Goal: Task Accomplishment & Management: Use online tool/utility

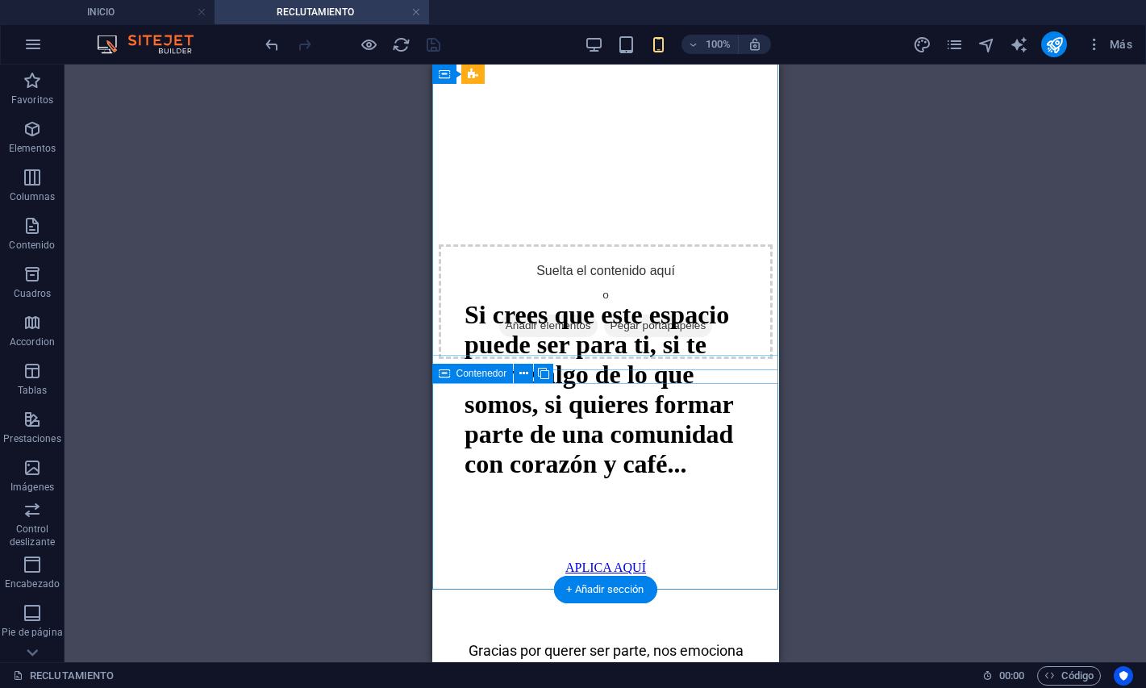
scroll to position [8985, 0]
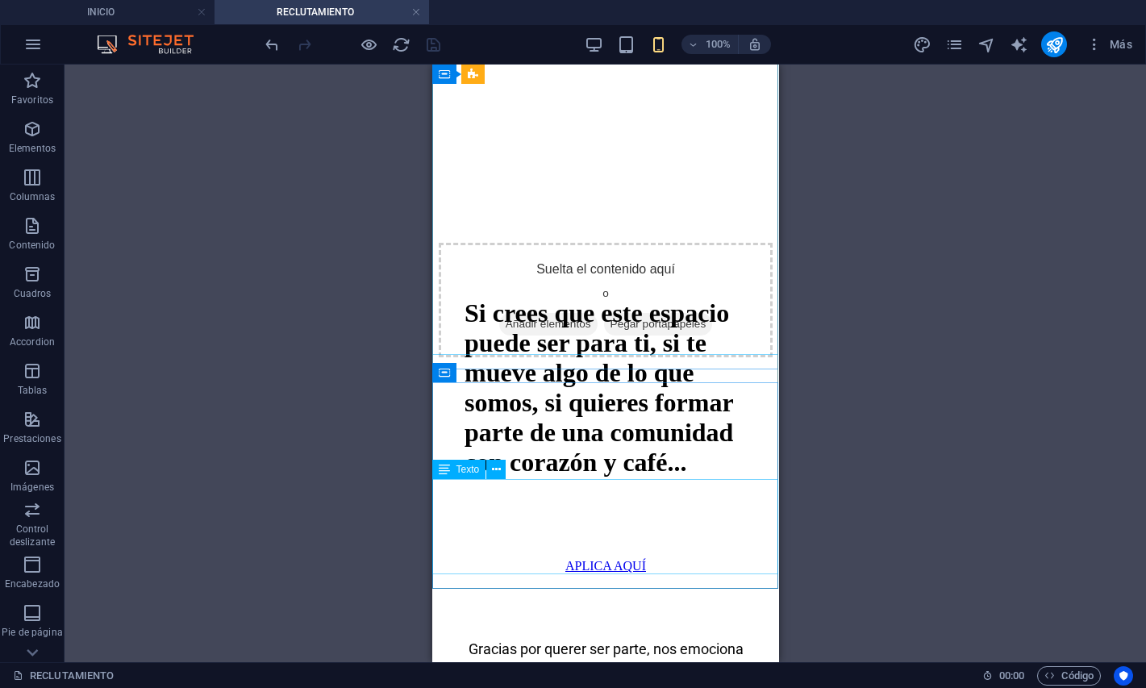
click at [460, 468] on span "Texto" at bounding box center [467, 469] width 23 height 10
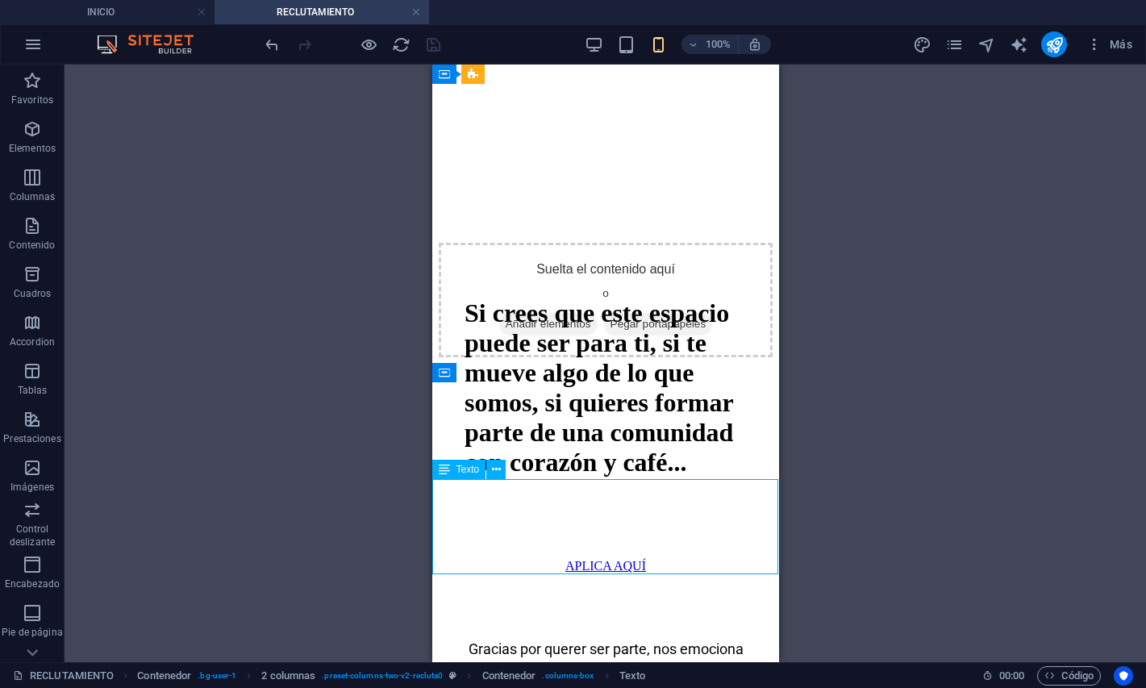
click at [460, 468] on span "Texto" at bounding box center [467, 469] width 23 height 10
select select "rem"
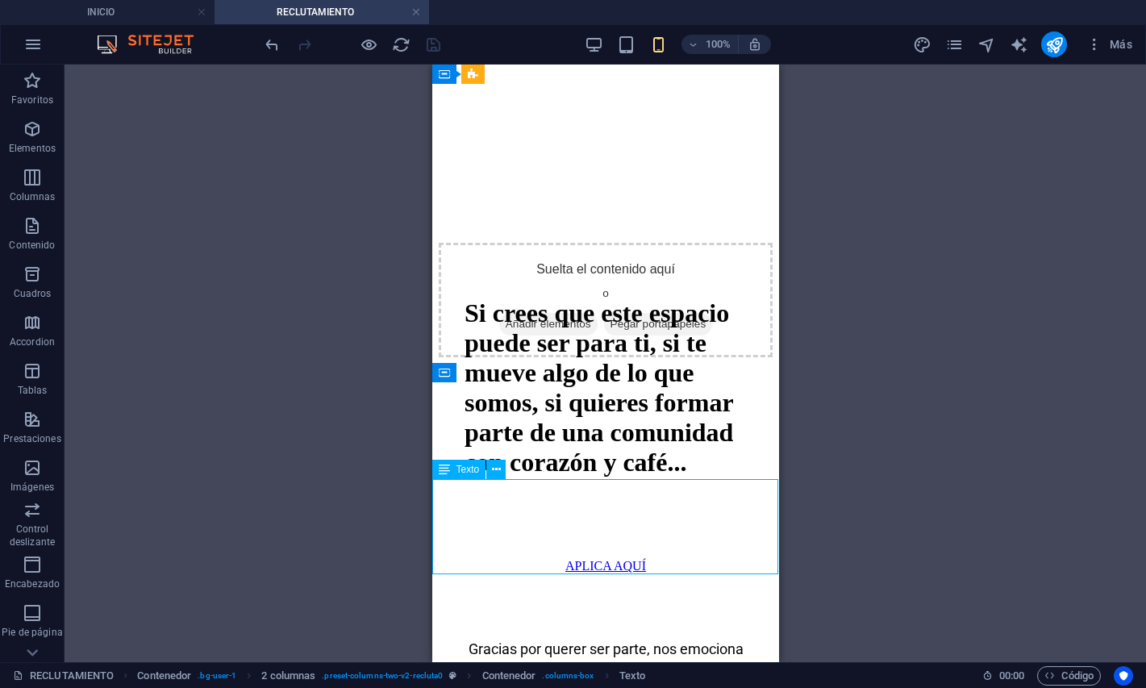
select select "rem"
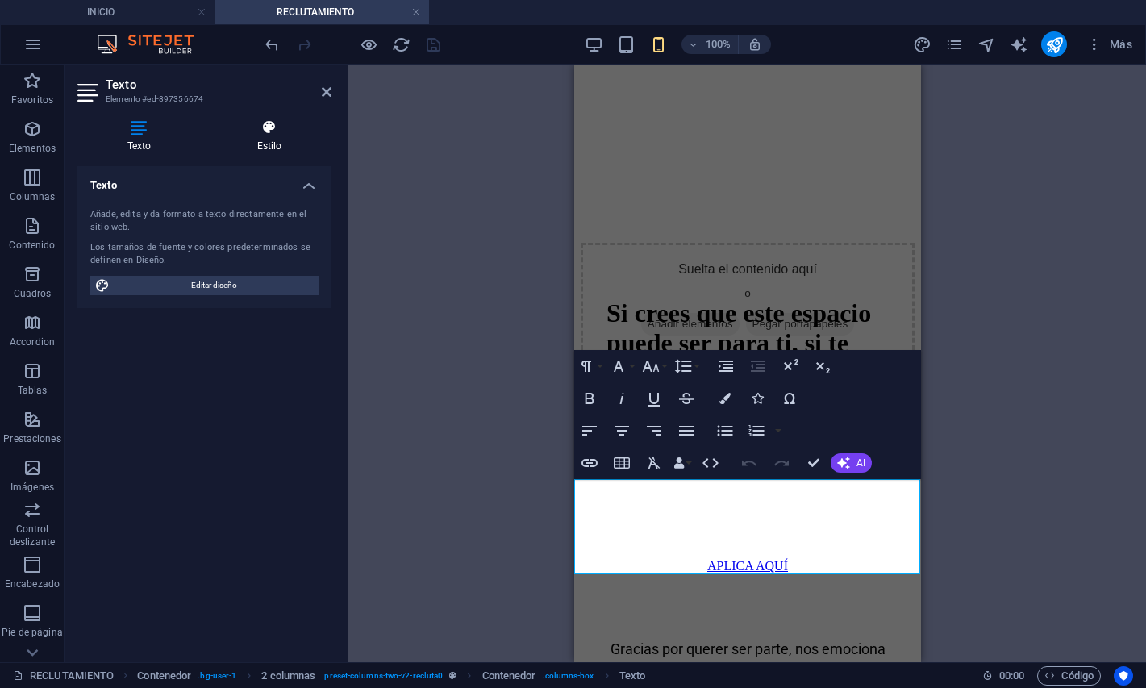
click at [289, 123] on icon at bounding box center [269, 127] width 124 height 16
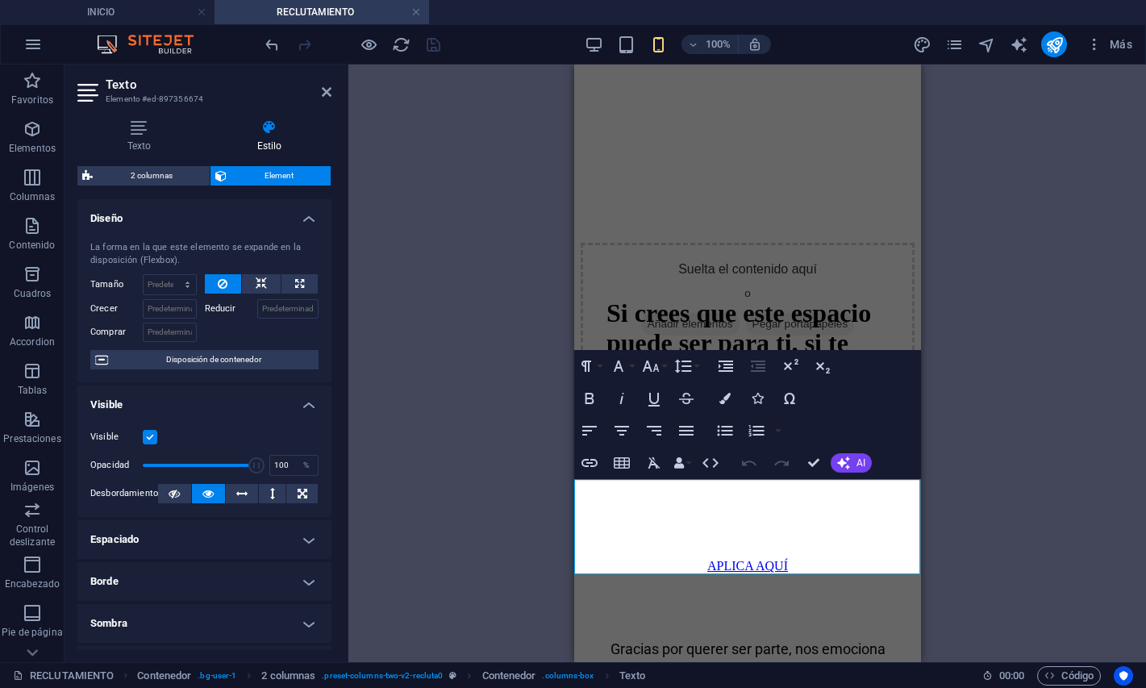
click at [198, 531] on h4 "Espaciado" at bounding box center [204, 539] width 254 height 39
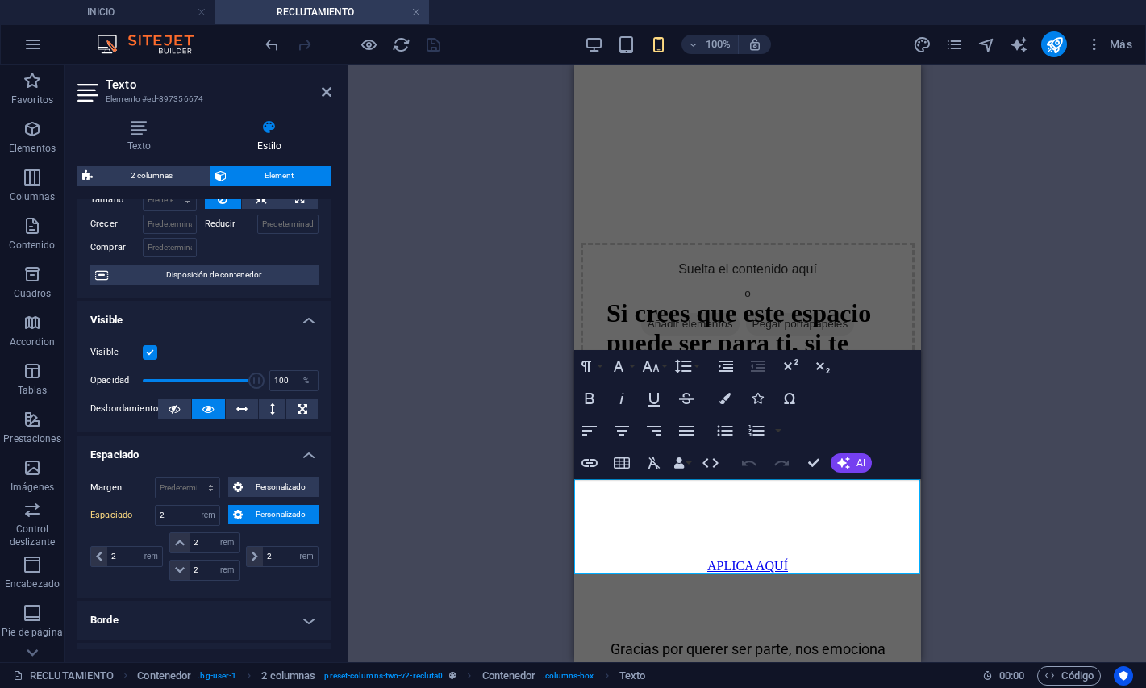
scroll to position [96, 0]
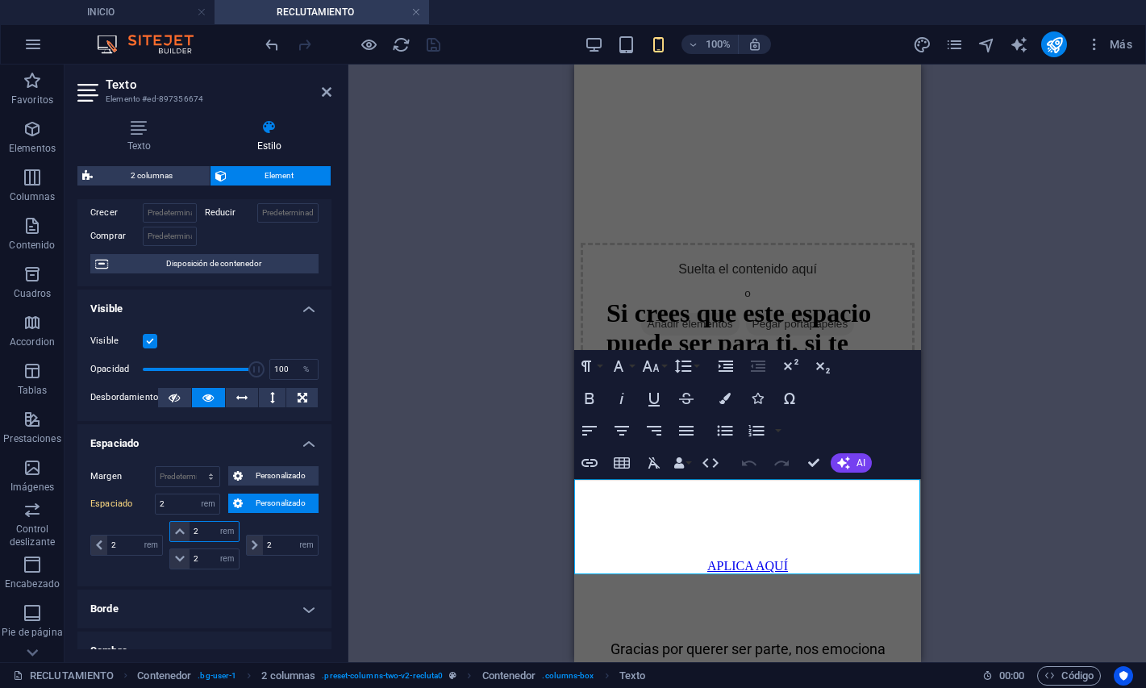
click at [207, 526] on input "2" at bounding box center [213, 531] width 48 height 19
type input "0"
select select "DISABLED_OPTION_VALUE"
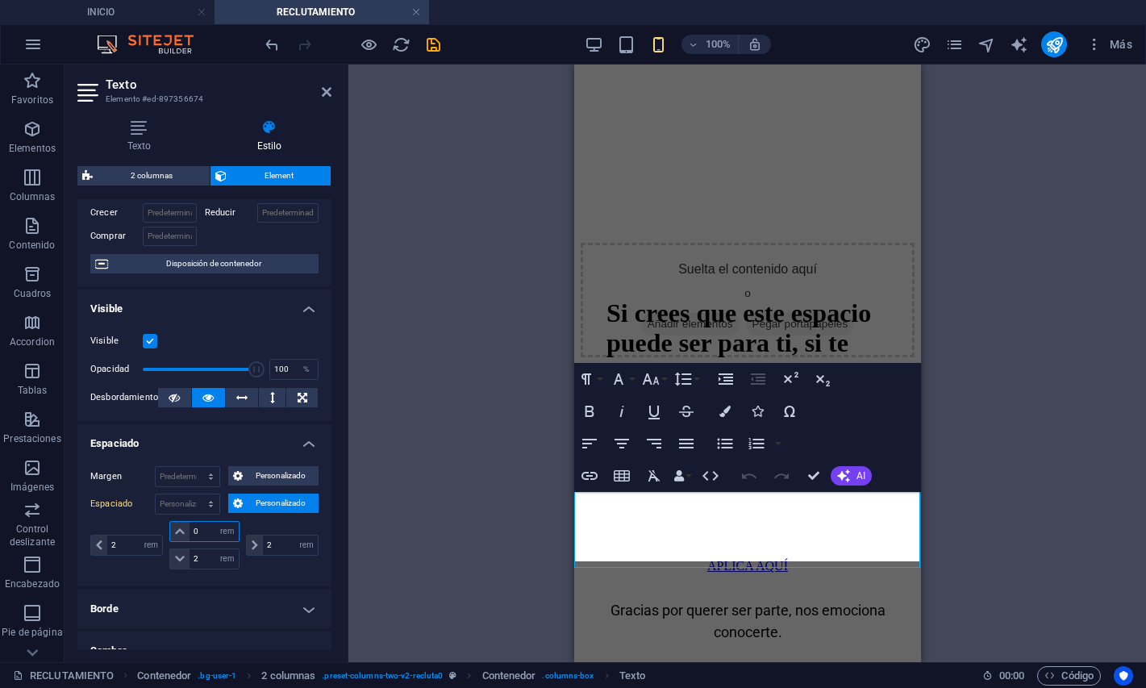
scroll to position [8991, 0]
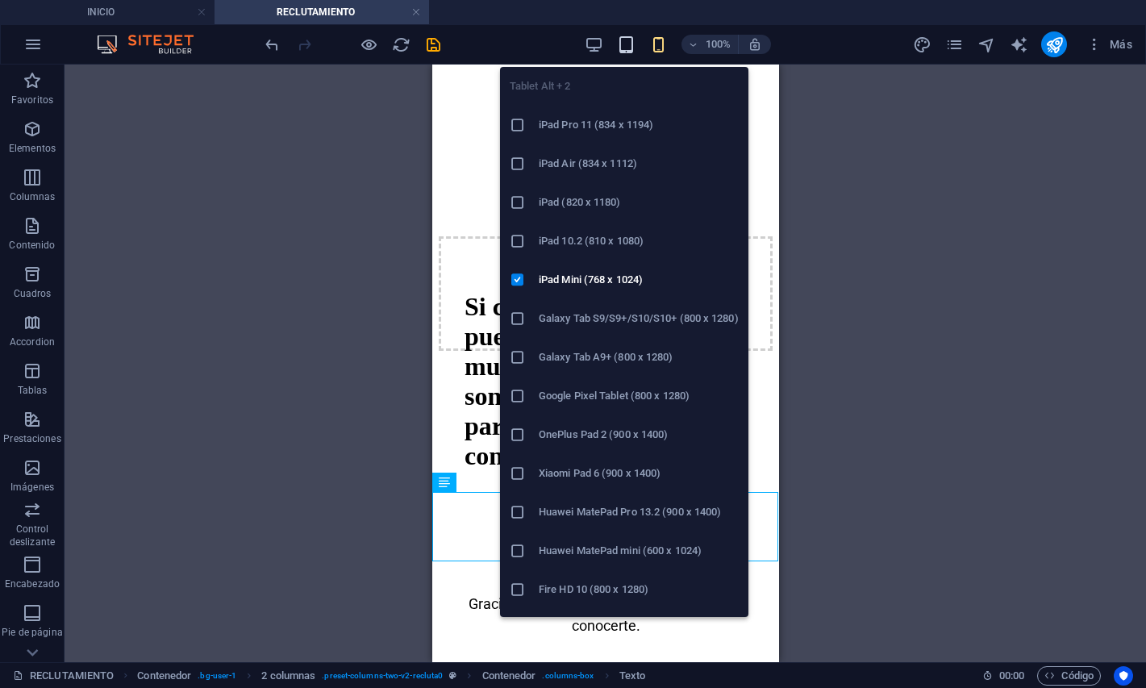
click at [620, 40] on icon "button" at bounding box center [626, 44] width 19 height 19
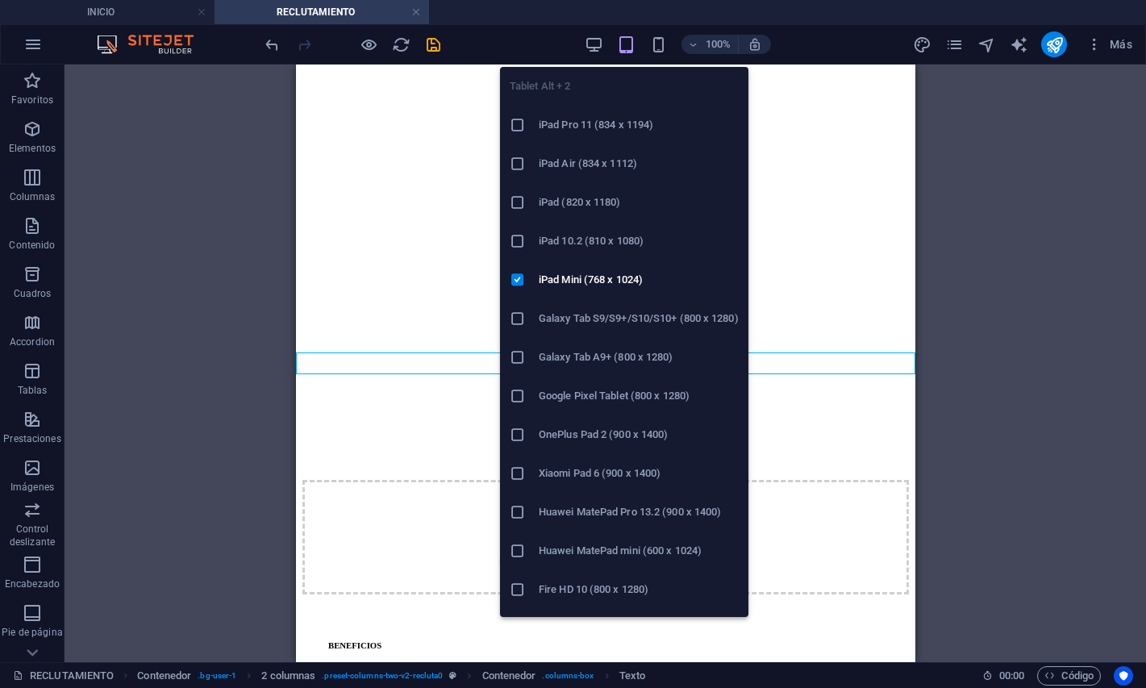
scroll to position [5353, 0]
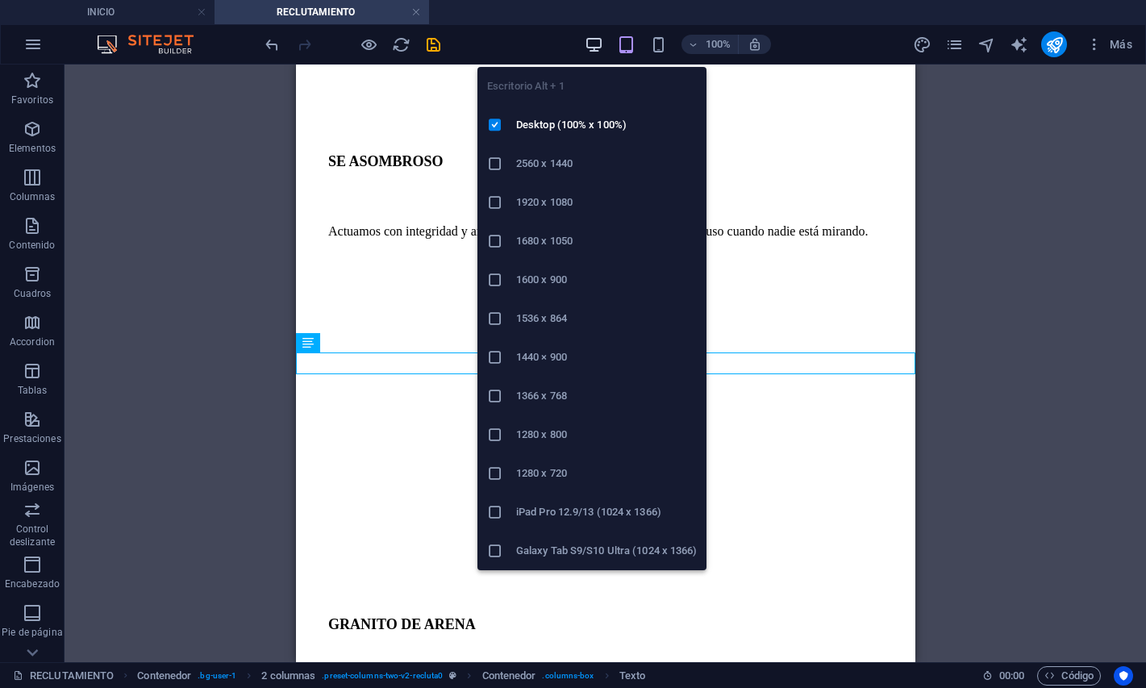
click at [603, 40] on span "button" at bounding box center [594, 44] width 19 height 19
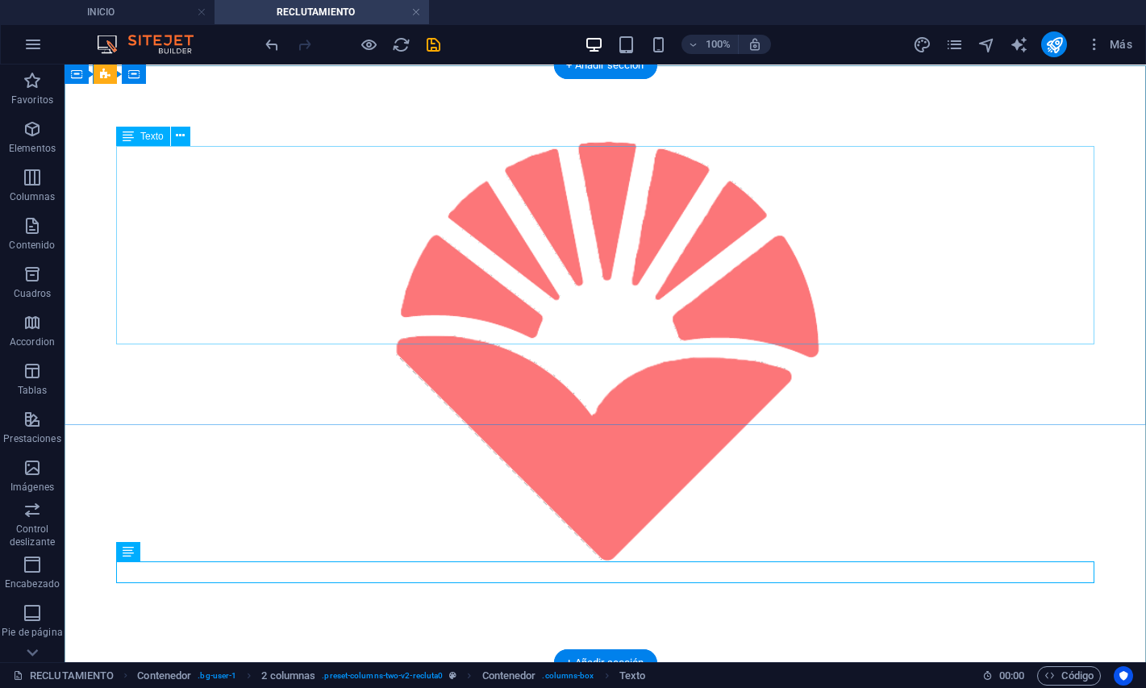
scroll to position [6339, 0]
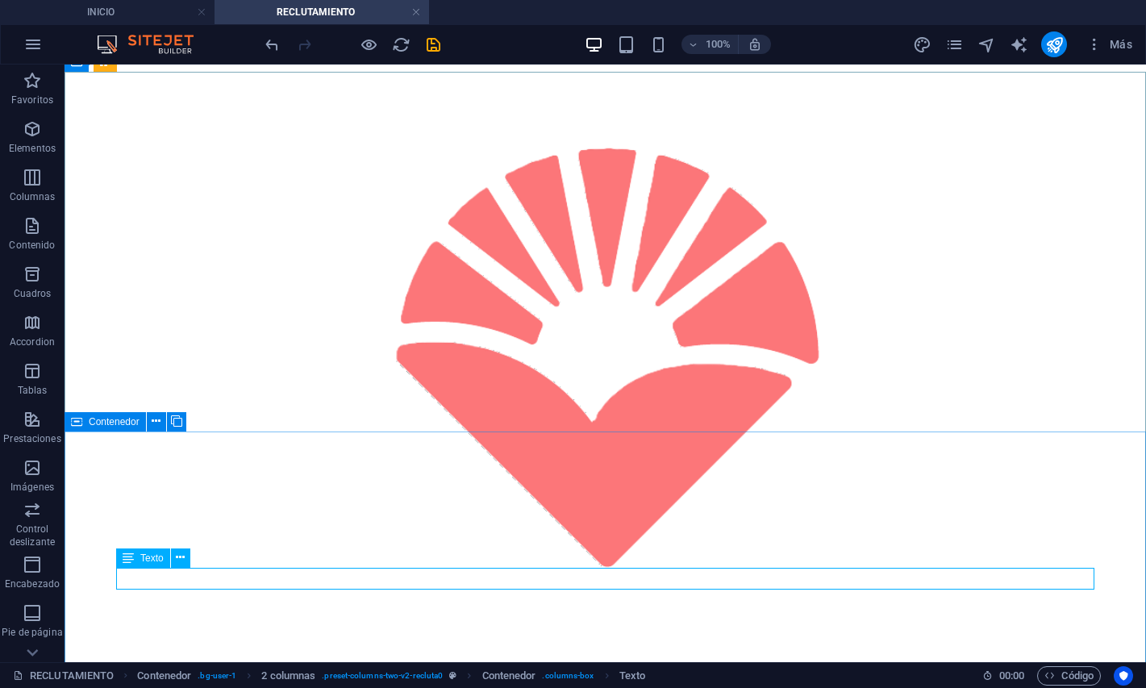
click at [145, 558] on span "Texto" at bounding box center [151, 558] width 23 height 10
select select "rem"
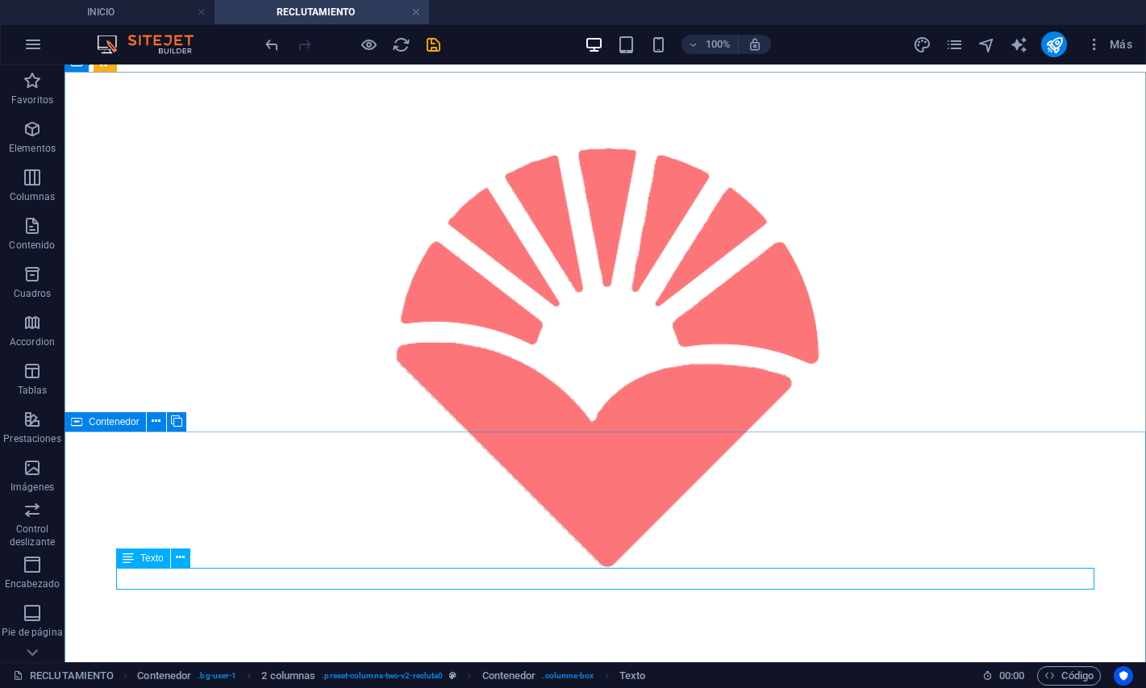
select select "rem"
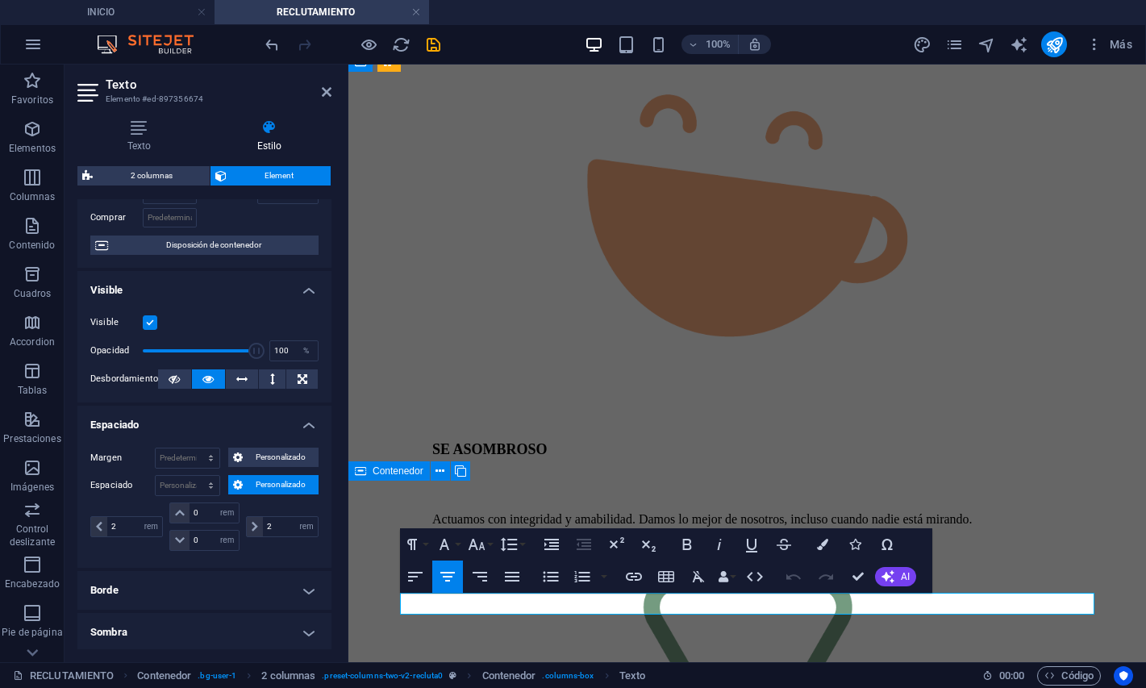
scroll to position [114, 0]
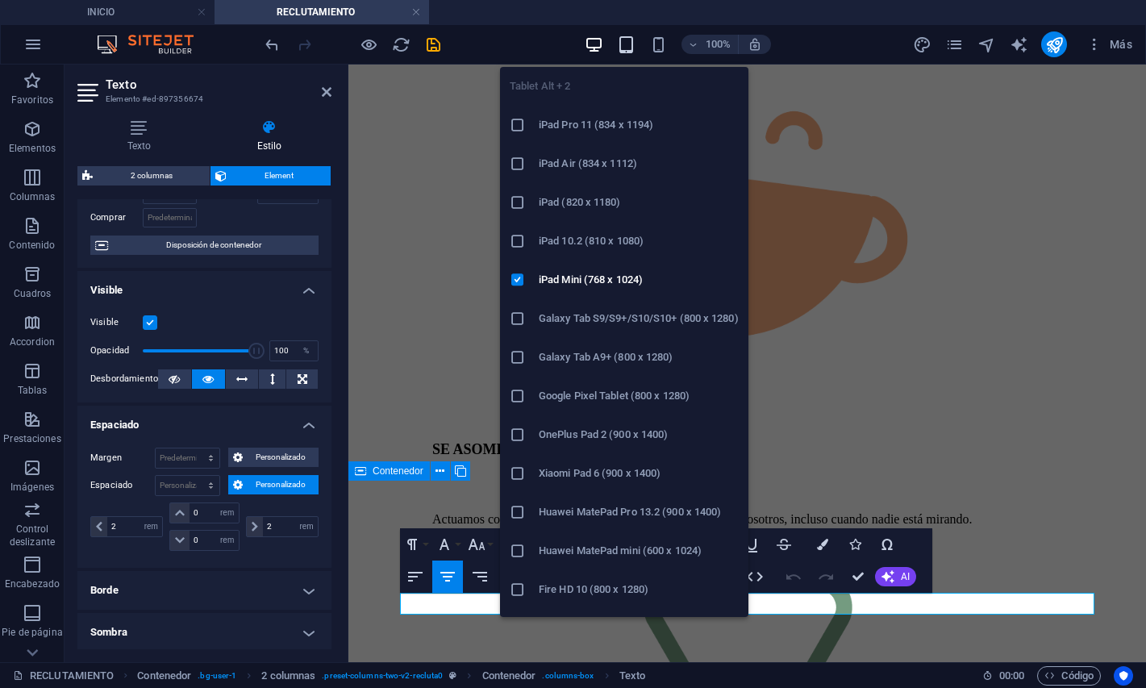
click at [628, 48] on icon "button" at bounding box center [626, 44] width 19 height 19
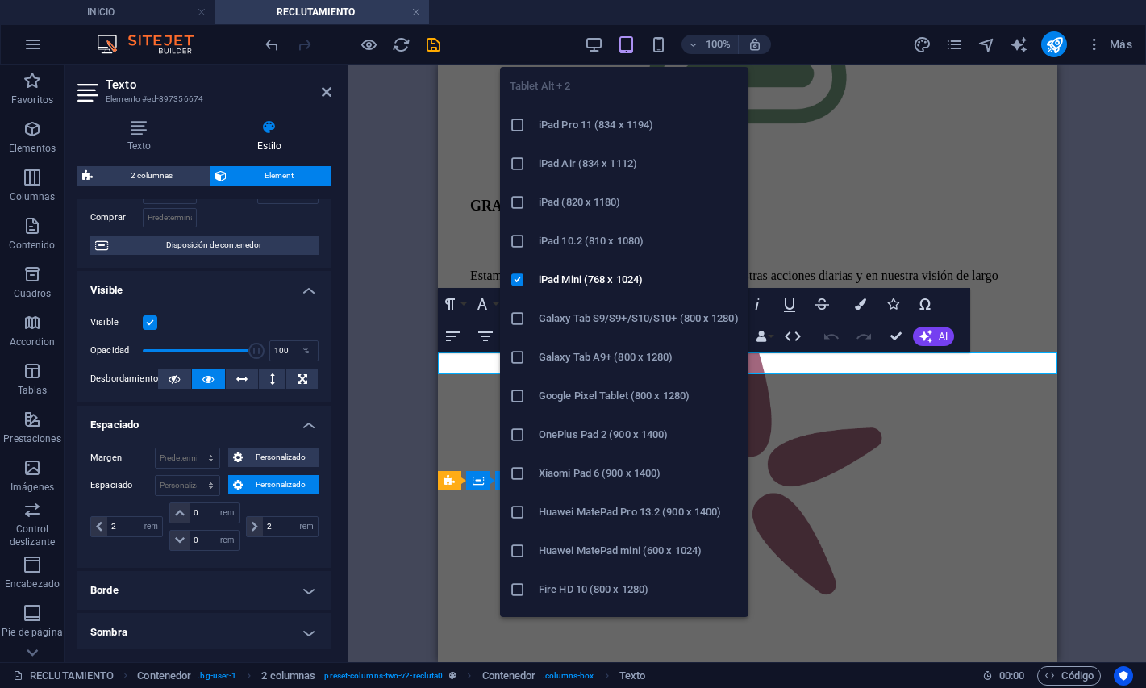
scroll to position [5353, 0]
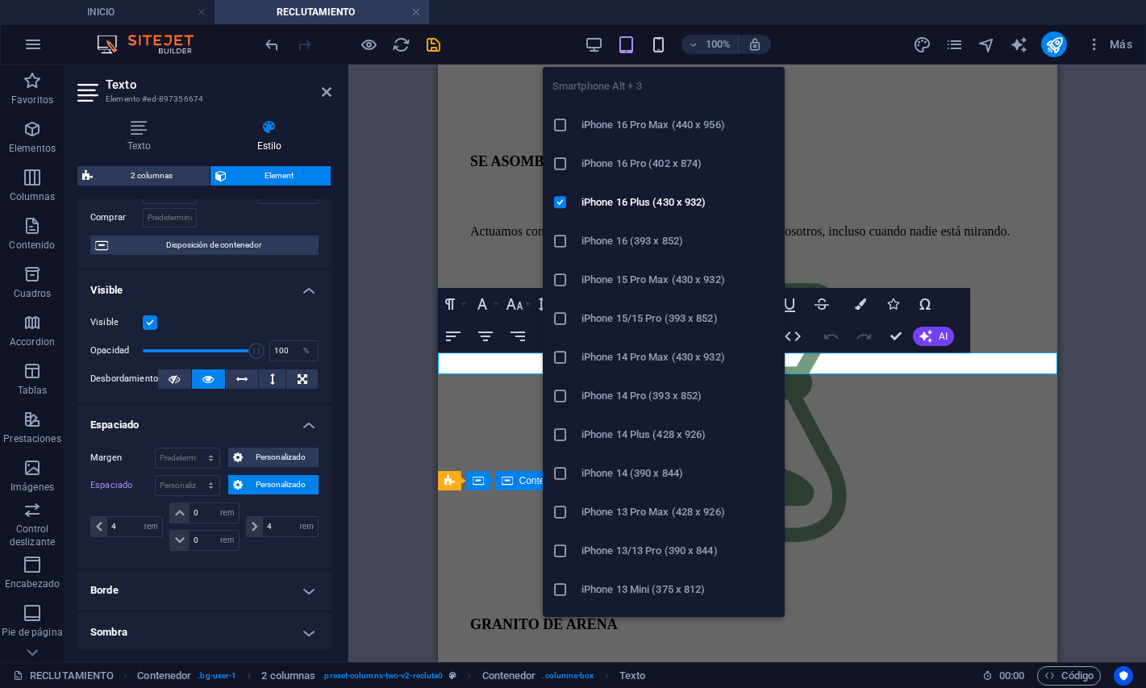
click at [657, 43] on icon "button" at bounding box center [658, 44] width 19 height 19
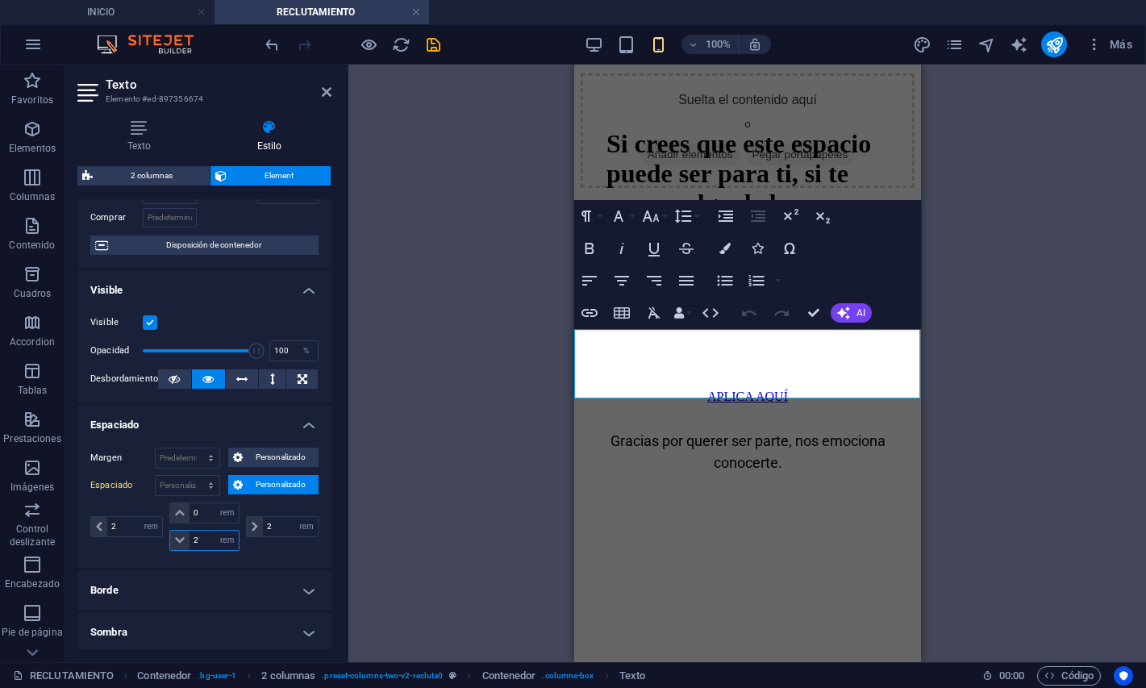
click at [208, 539] on input "2" at bounding box center [213, 540] width 48 height 19
type input "0"
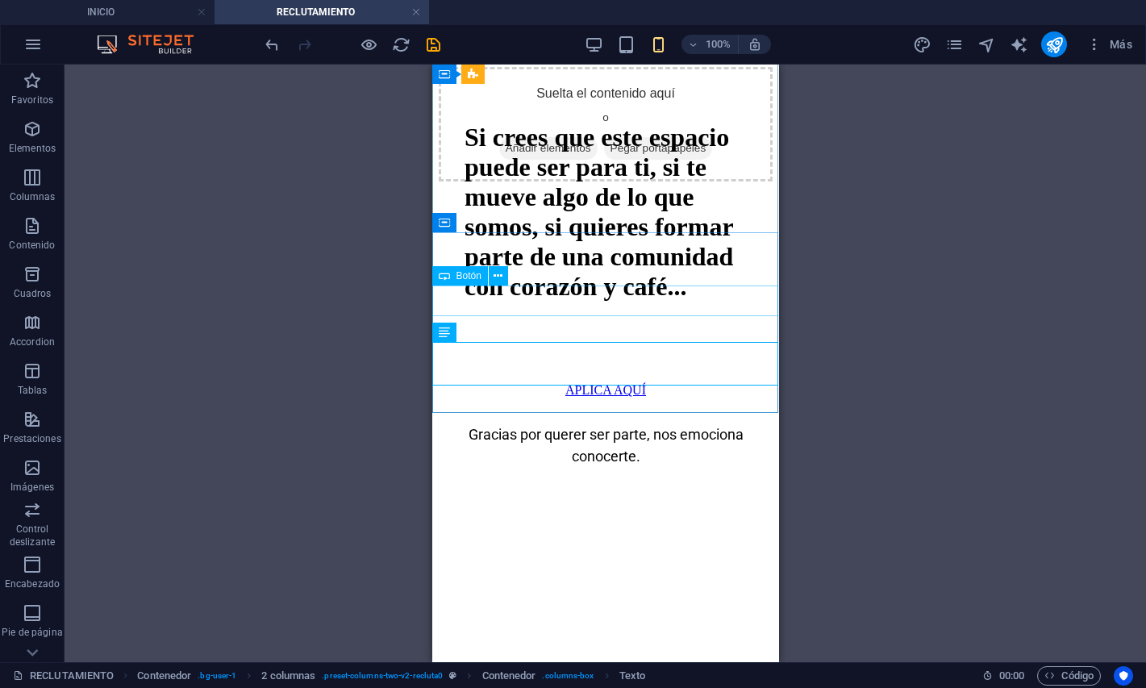
click at [466, 277] on span "Botón" at bounding box center [468, 276] width 25 height 10
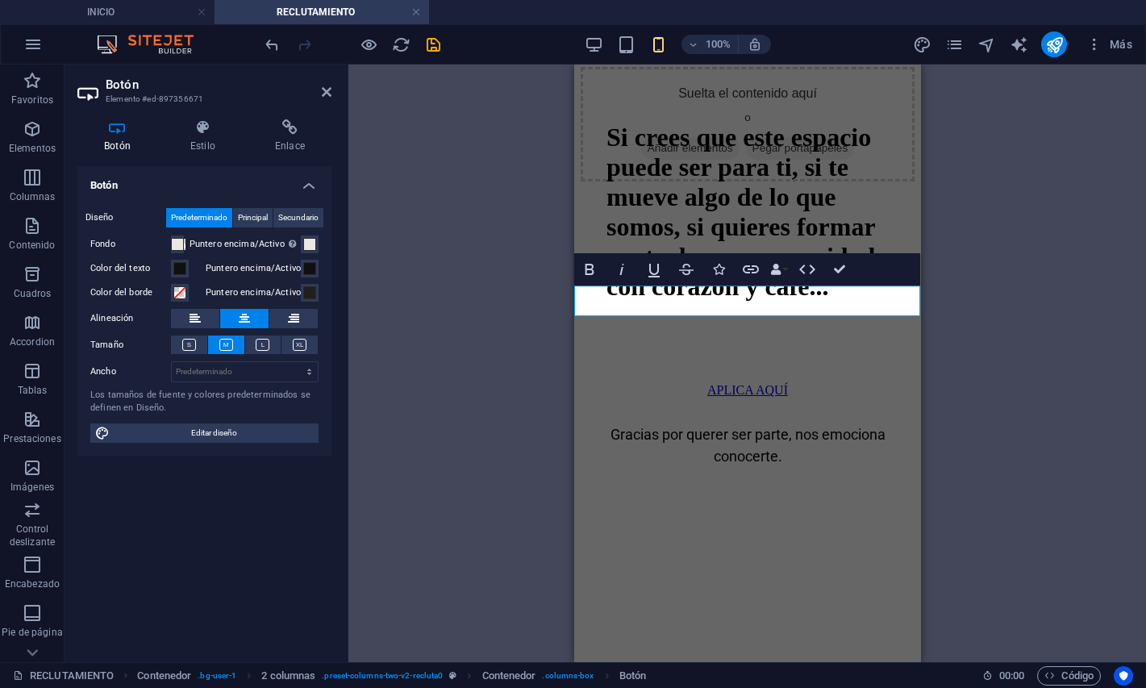
click at [208, 155] on div "Botón Estilo Enlace Botón Diseño Predeterminado Principal Secundario Fondo Punt…" at bounding box center [204, 384] width 254 height 530
click at [205, 148] on h4 "Estilo" at bounding box center [206, 136] width 85 height 34
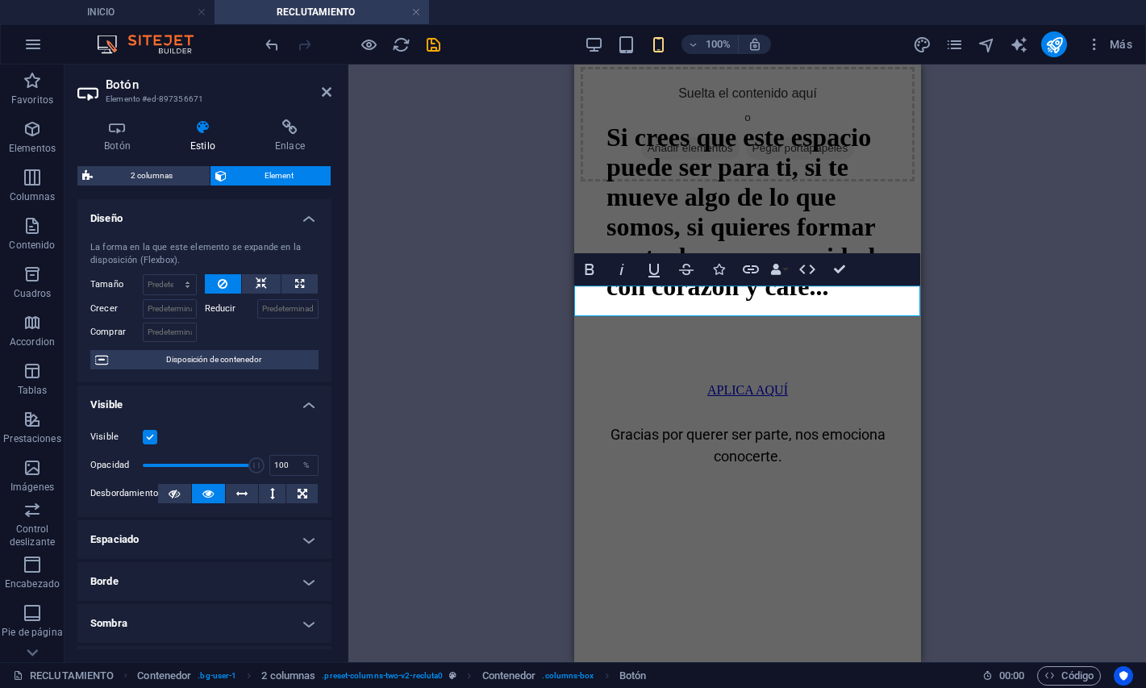
click at [194, 524] on h4 "Espaciado" at bounding box center [204, 539] width 254 height 39
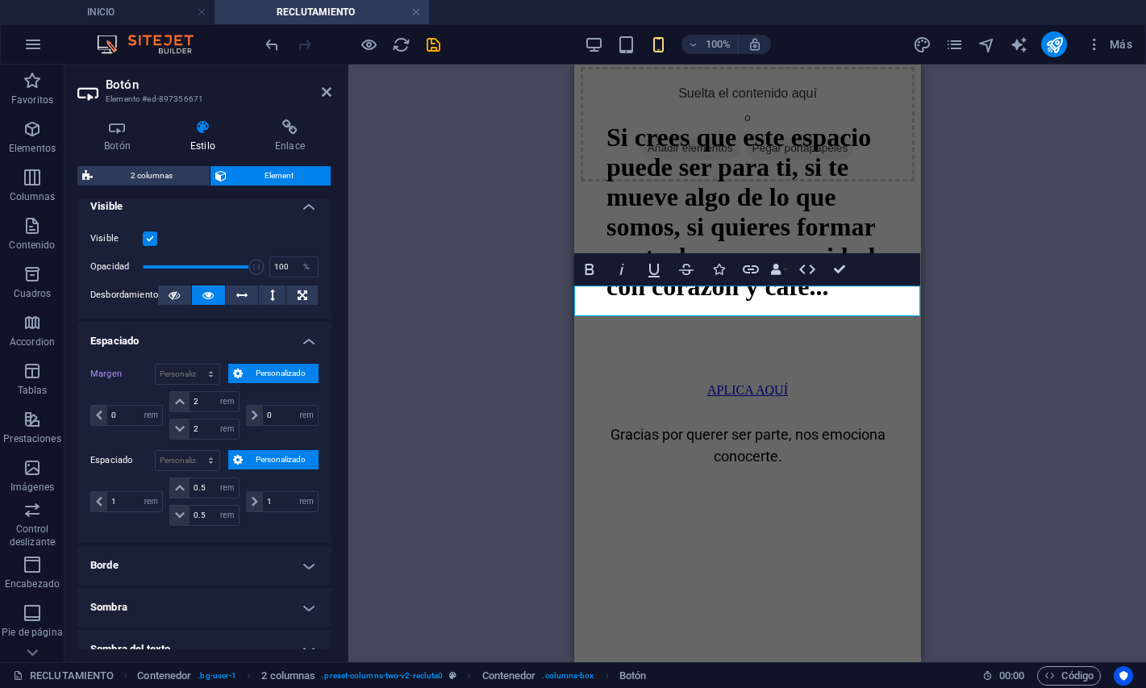
scroll to position [203, 0]
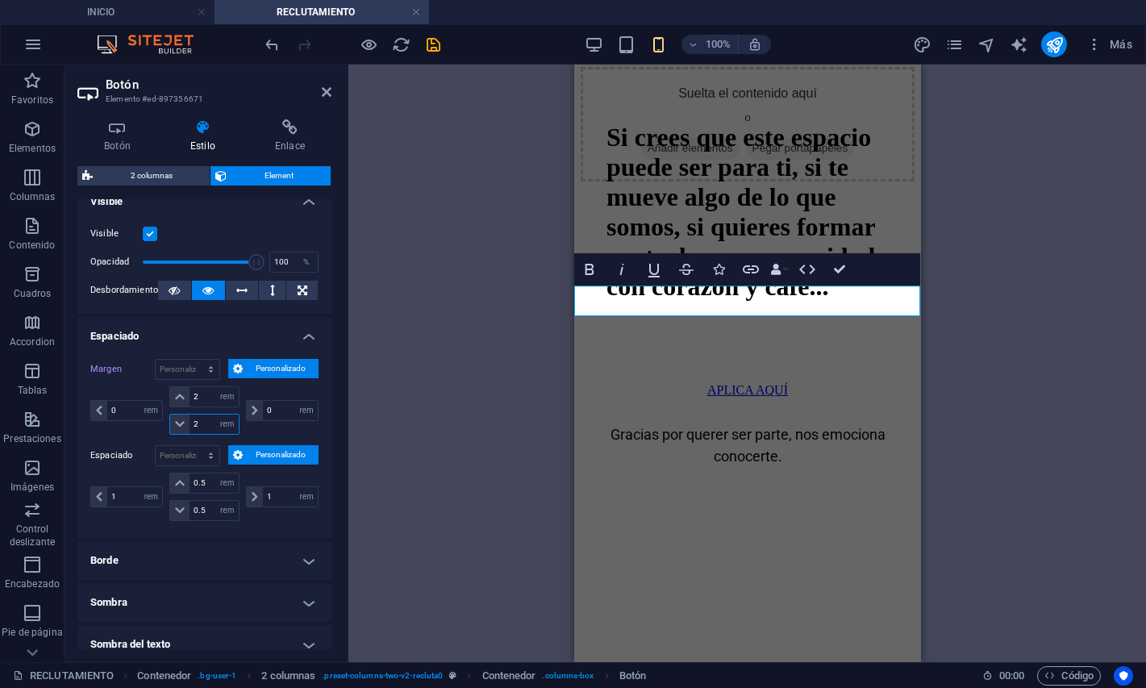
click at [204, 422] on input "2" at bounding box center [213, 423] width 48 height 19
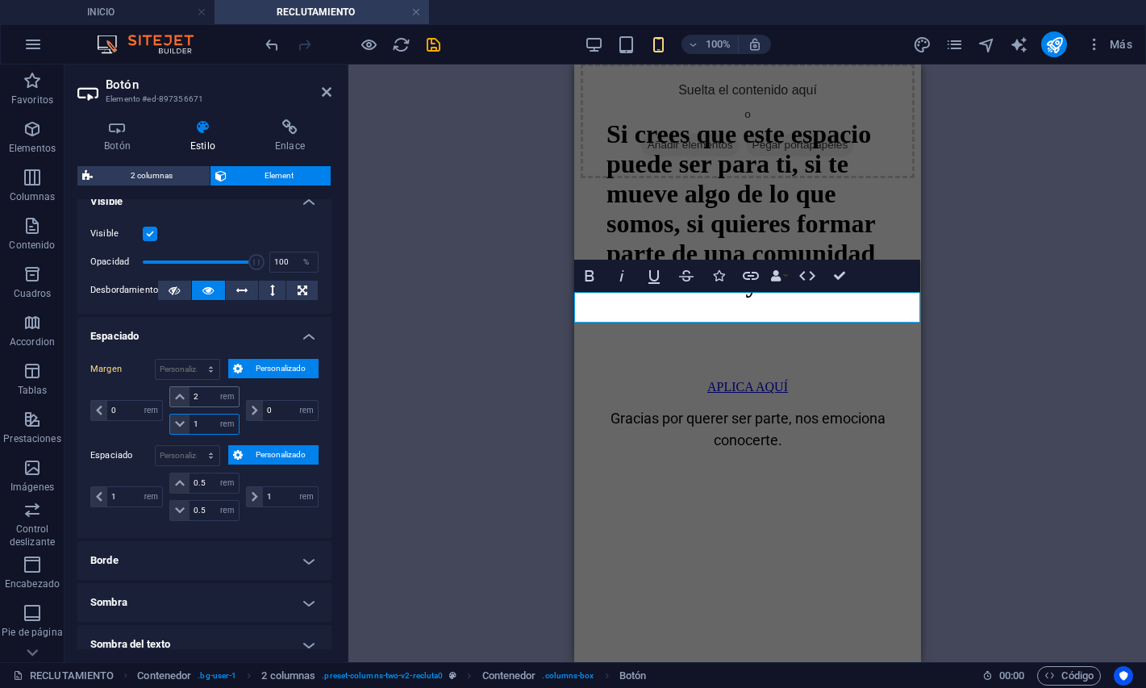
type input "1"
click at [207, 394] on input "2" at bounding box center [213, 396] width 48 height 19
type input "0"
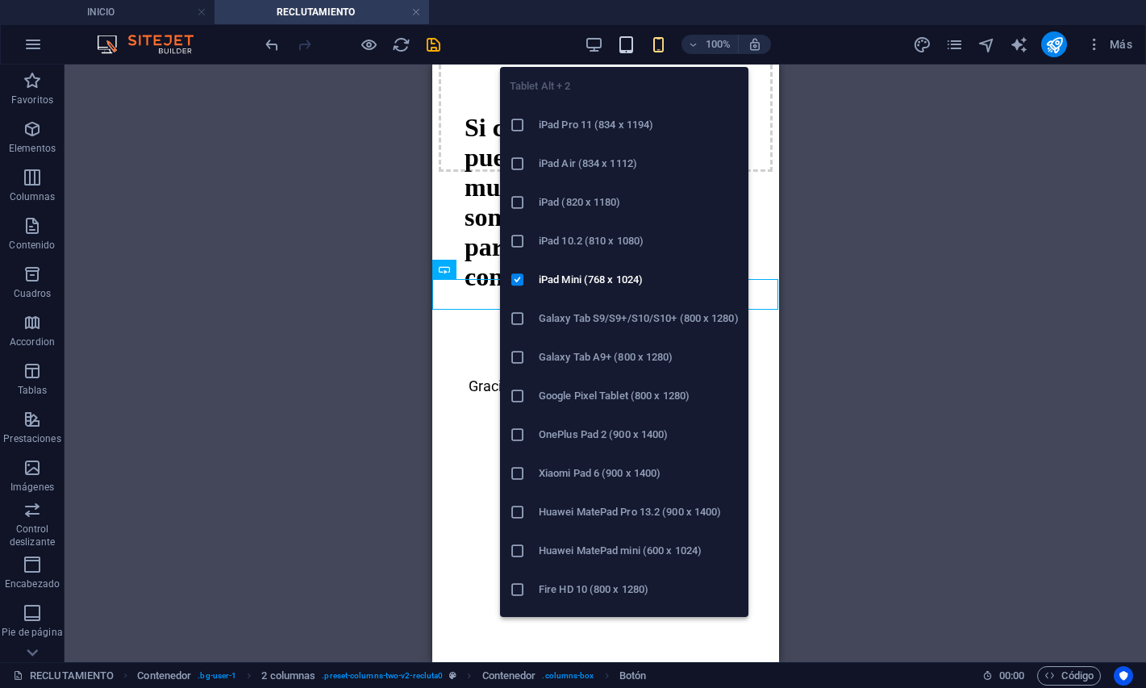
click at [627, 44] on icon "button" at bounding box center [626, 44] width 19 height 19
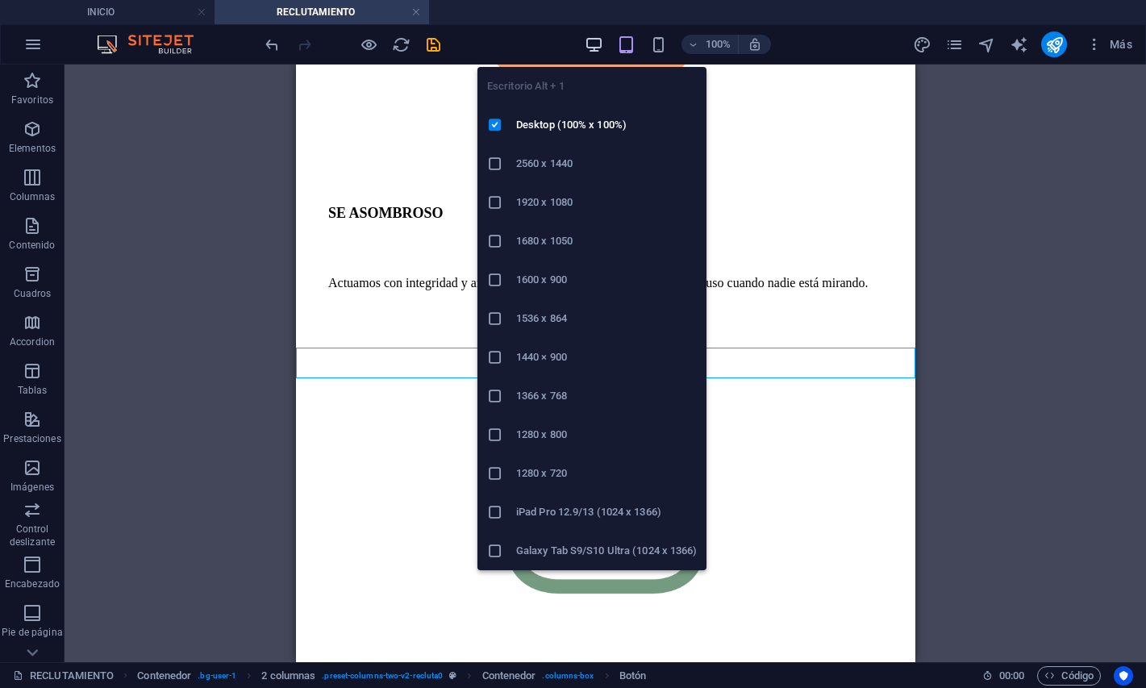
click at [597, 39] on icon "button" at bounding box center [594, 44] width 19 height 19
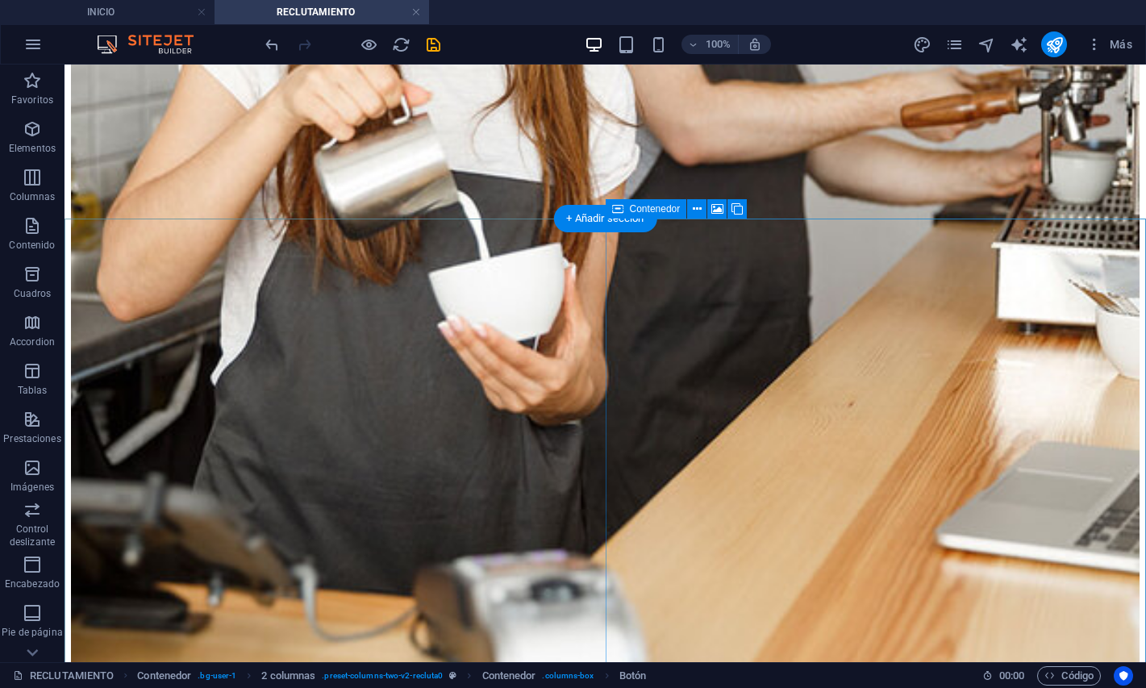
scroll to position [5229, 0]
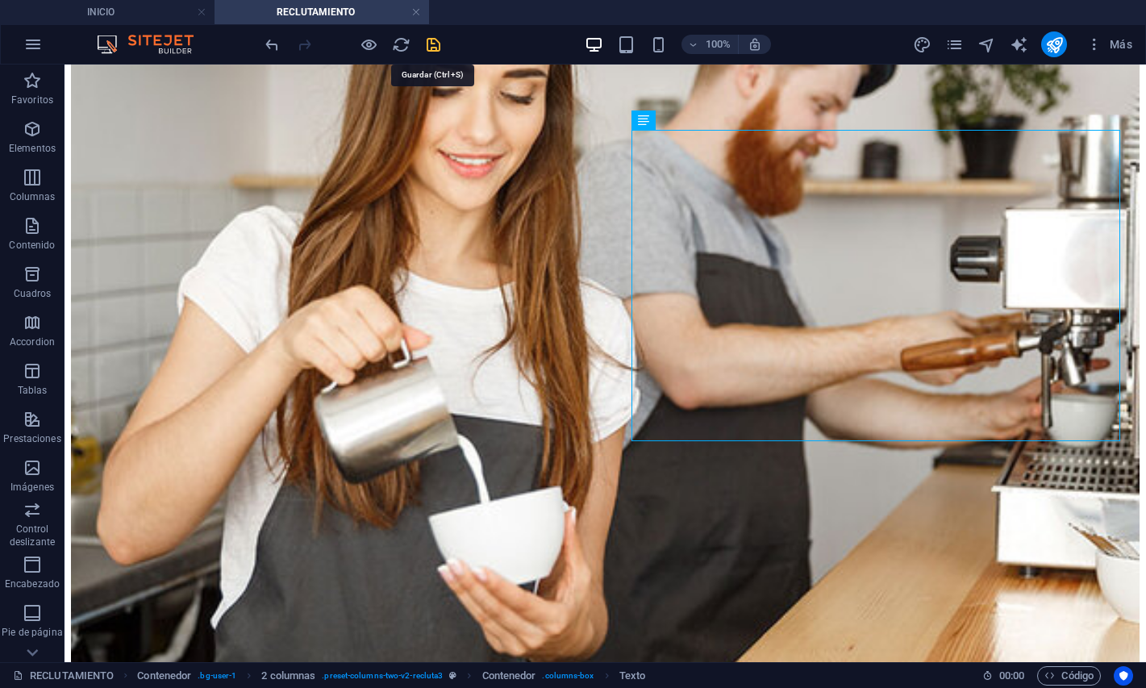
click at [436, 53] on icon "save" at bounding box center [433, 44] width 19 height 19
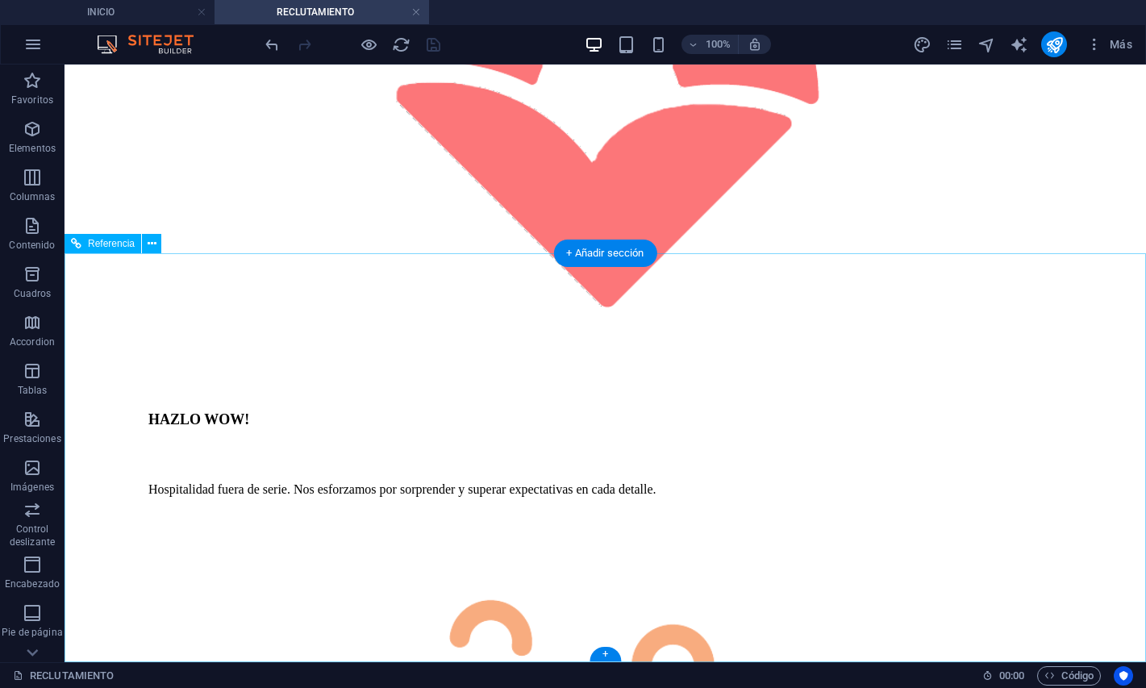
scroll to position [6756, 0]
